Goal: Communication & Community: Answer question/provide support

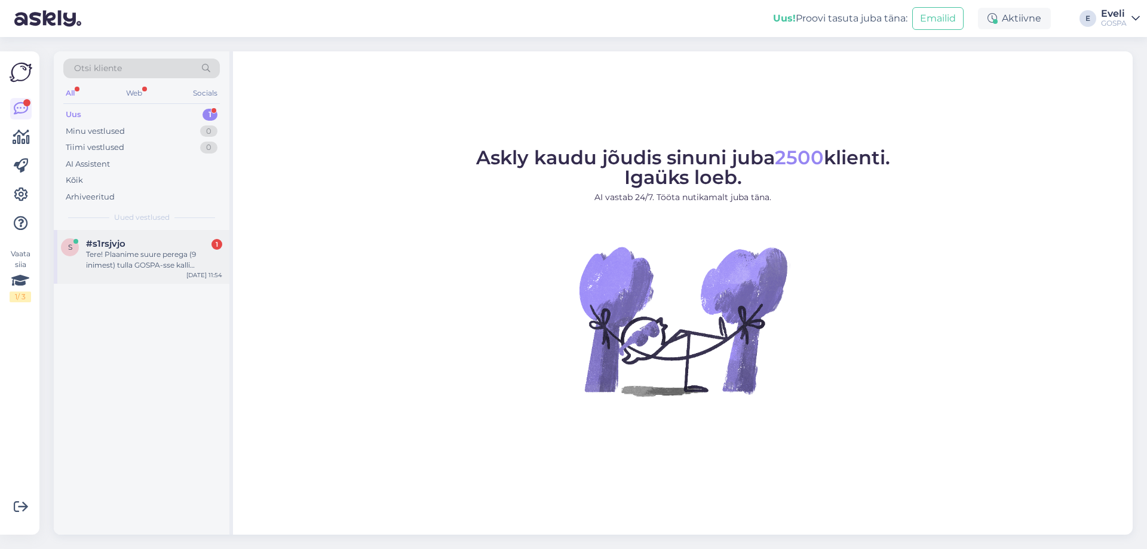
click at [118, 259] on div "Tere! Plaanime suure perega (9 inimest) tulla GOSPA-sse kalli pereliikme sünnip…" at bounding box center [154, 260] width 136 height 22
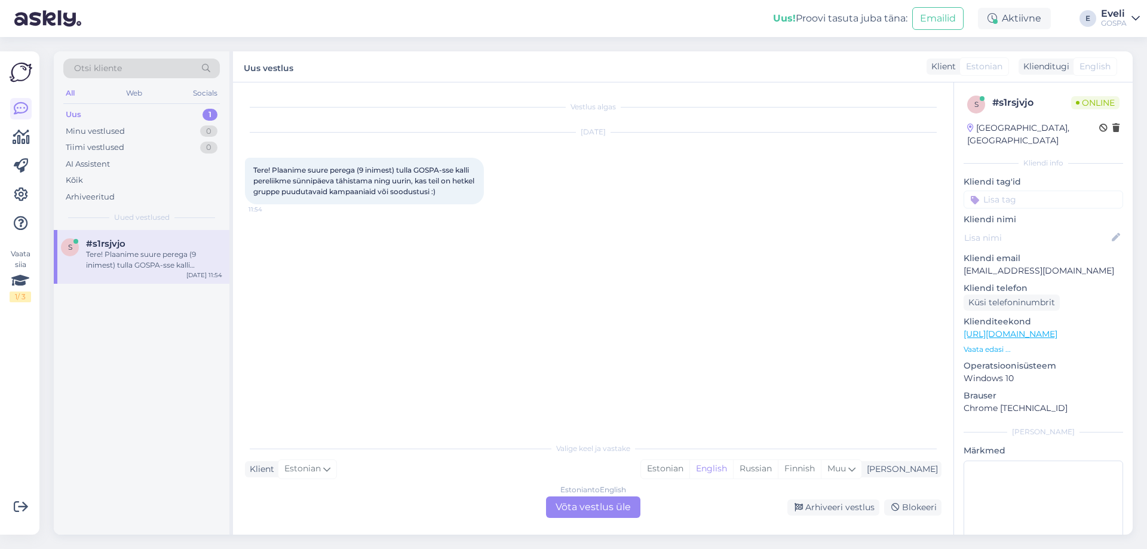
click at [618, 507] on div "Estonian to English Võta vestlus üle" at bounding box center [593, 508] width 94 height 22
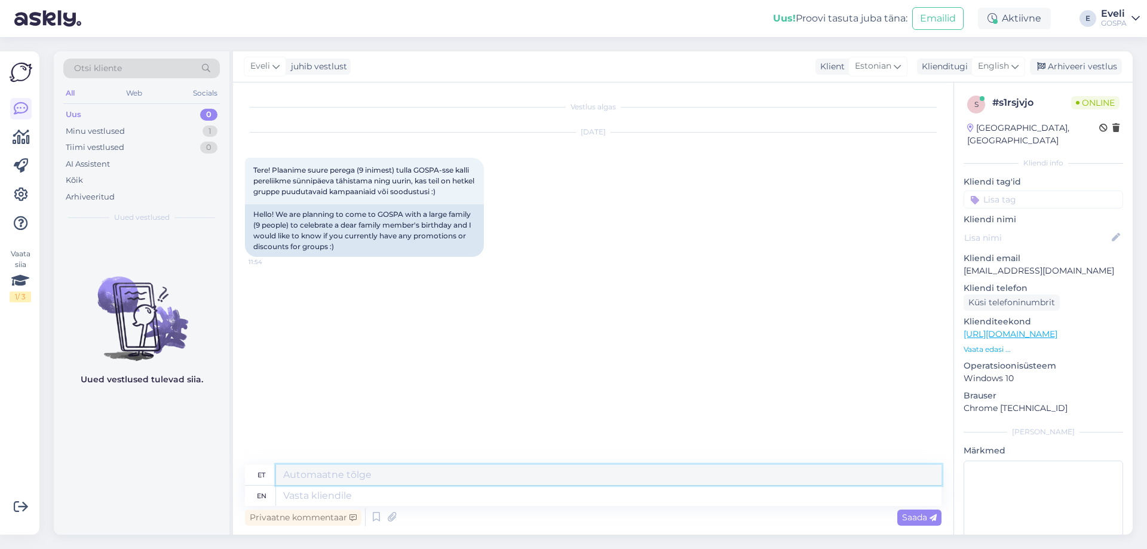
click at [560, 470] on textarea at bounding box center [609, 475] width 666 height 20
click at [1010, 63] on div "English" at bounding box center [999, 66] width 54 height 19
type input "es"
drag, startPoint x: 953, startPoint y: 142, endPoint x: 947, endPoint y: 137, distance: 8.0
click at [952, 142] on link "Estonian" at bounding box center [971, 138] width 131 height 19
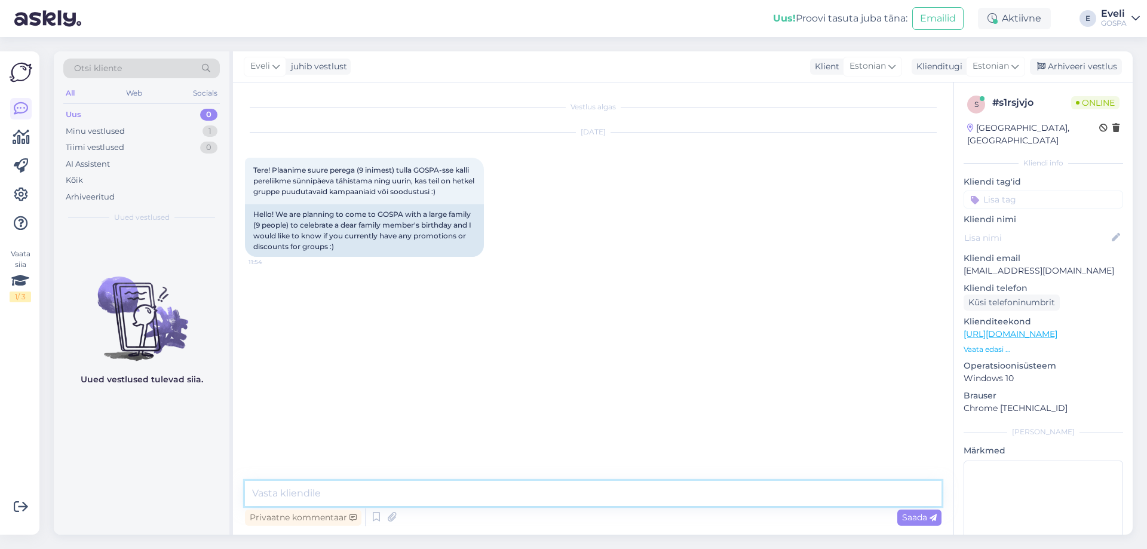
click at [337, 499] on textarea at bounding box center [593, 493] width 697 height 25
type textarea "Tere"
type textarea "Aitäh huvi eest!"
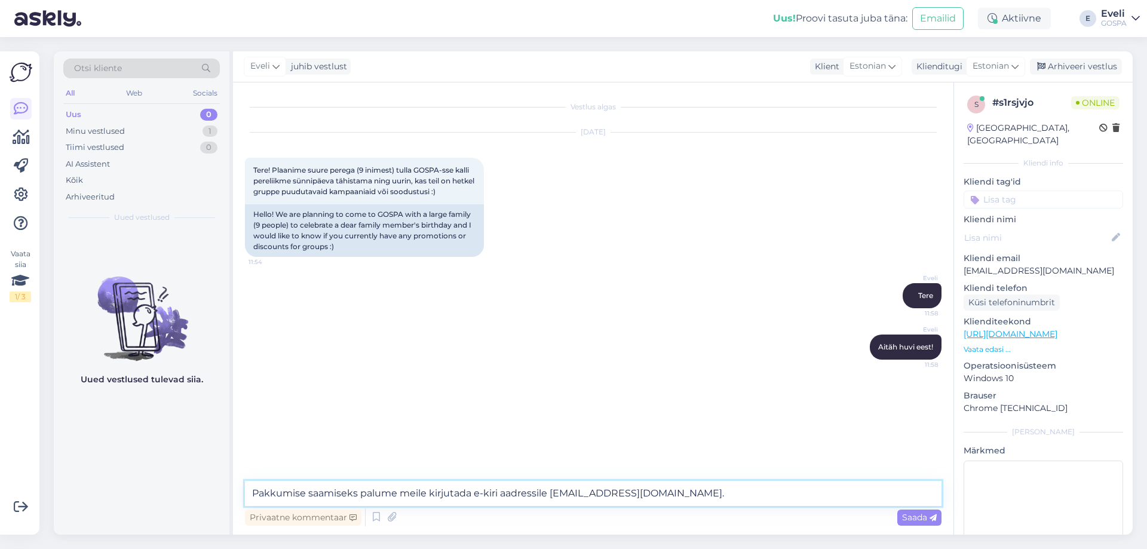
click at [399, 491] on textarea "Pakkumise saamiseks palume meile kirjutada e-kiri aadressile info@gospa.ee." at bounding box center [593, 493] width 697 height 25
type textarea "Pakkumise saamiseks palume teil meile kirjutada e-kiri aadressile info@gospa.ee."
click at [914, 517] on span "Saada" at bounding box center [919, 517] width 35 height 11
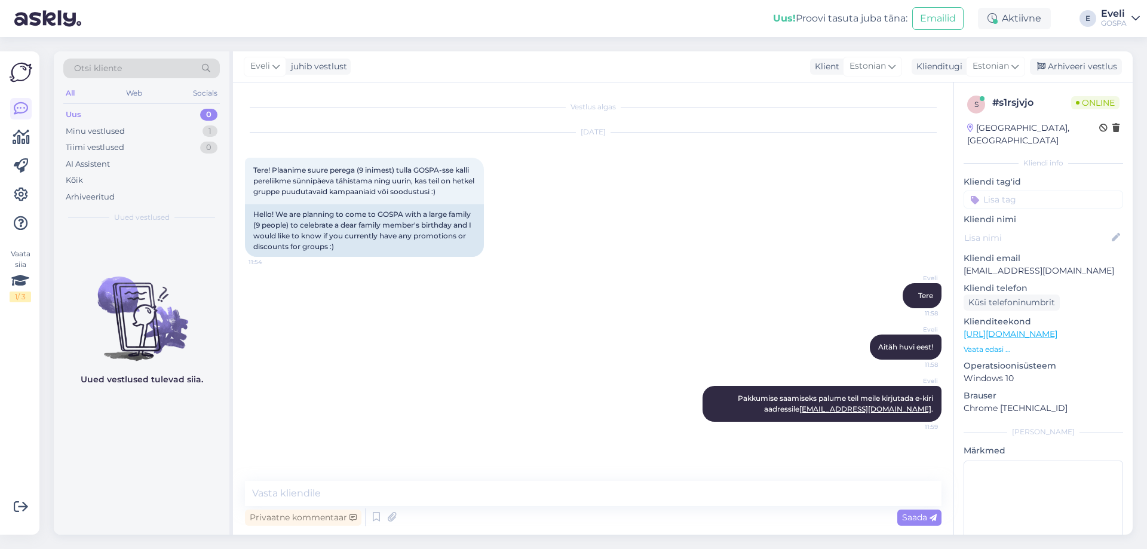
drag, startPoint x: 1028, startPoint y: 257, endPoint x: 948, endPoint y: 260, distance: 79.5
click at [948, 260] on div "Vestlus algas Sep 30 2025 Tere! Plaanime suure perega (9 inimest) tulla GOSPA-s…" at bounding box center [683, 308] width 900 height 452
click at [894, 241] on div "Sep 30 2025 Tere! Plaanime suure perega (9 inimest) tulla GOSPA-sse kalli perel…" at bounding box center [593, 194] width 697 height 151
drag, startPoint x: 1019, startPoint y: 261, endPoint x: 957, endPoint y: 259, distance: 62.2
click at [957, 259] on div "s # s1rsjvjo Online Estonia, Tallinn Kliendi info Kliendi tag'id Kliendi nimi K…" at bounding box center [1043, 334] width 179 height 504
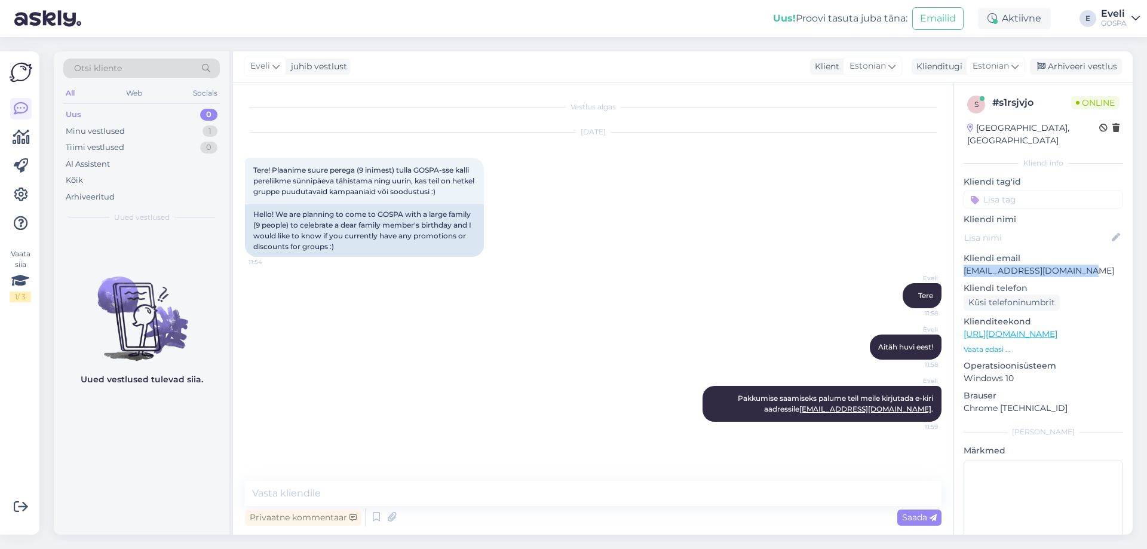
copy p "laasik.liisbeth@gmail.com"
click at [263, 519] on div "Privaatne kommentaar" at bounding box center [303, 518] width 117 height 16
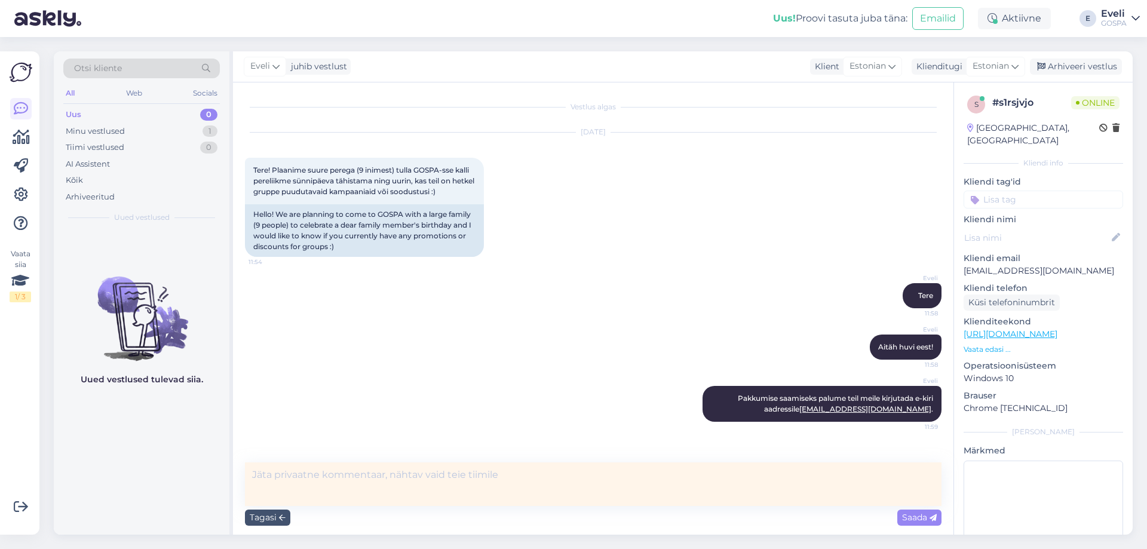
click at [306, 489] on textarea at bounding box center [593, 484] width 697 height 44
type textarea "S"
type textarea "Saadetud e-mail."
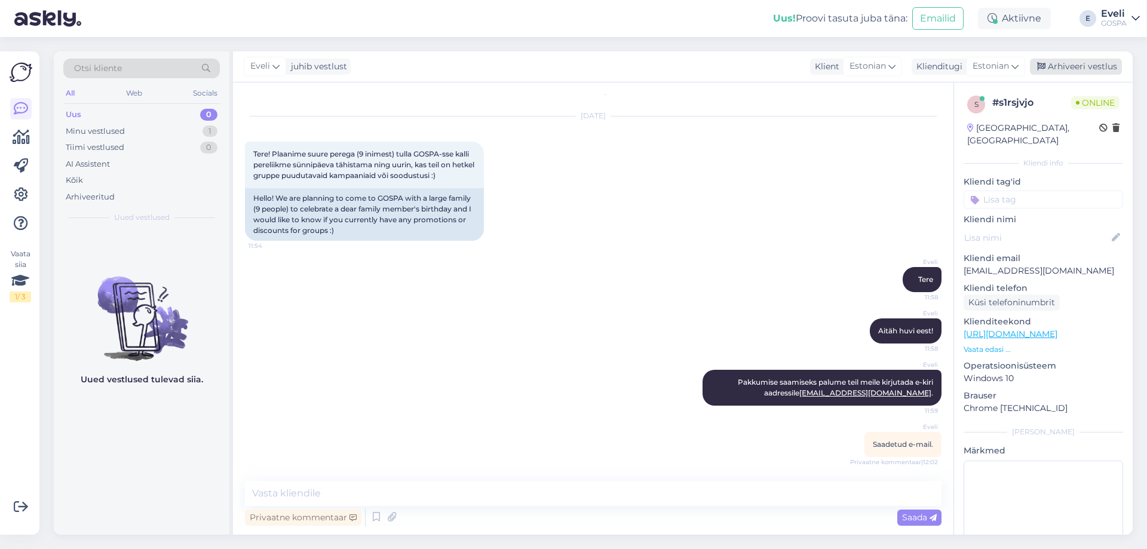
drag, startPoint x: 1096, startPoint y: 67, endPoint x: 1087, endPoint y: 67, distance: 8.4
click at [1095, 67] on div "Arhiveeri vestlus" at bounding box center [1076, 67] width 92 height 16
